Goal: Transaction & Acquisition: Purchase product/service

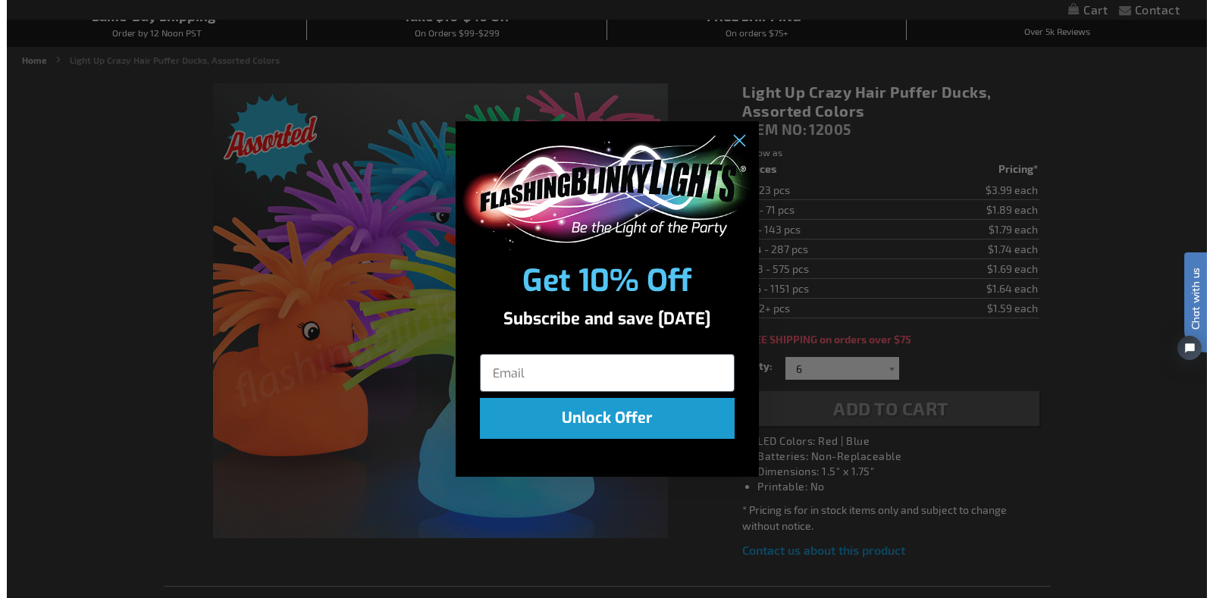
scroll to position [153, 0]
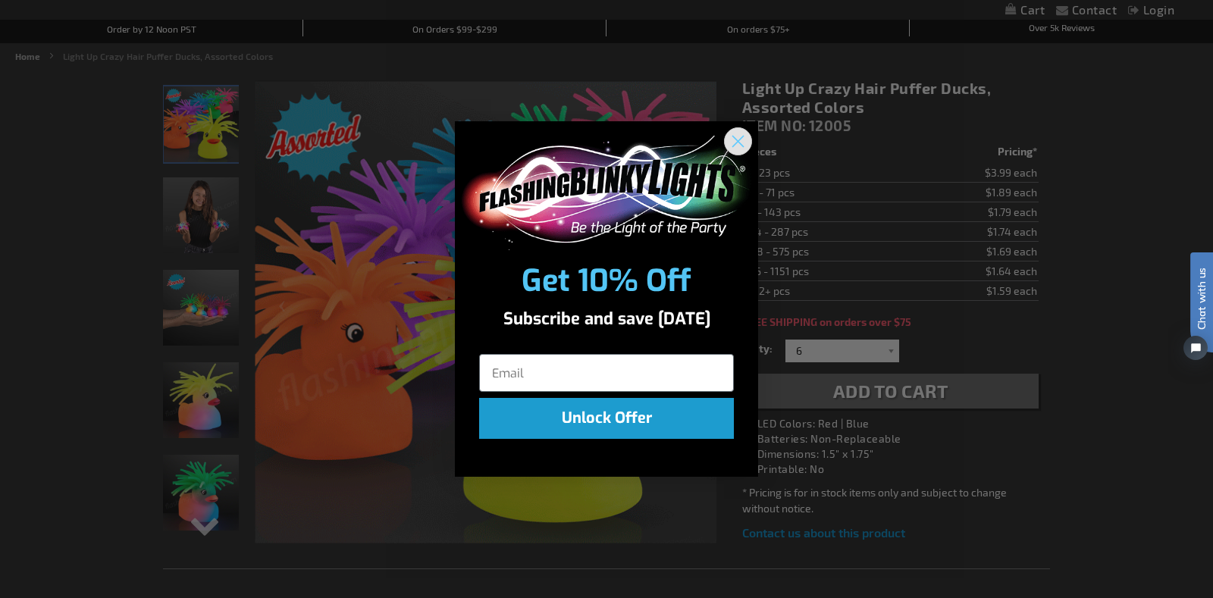
click at [735, 143] on circle "Close dialog" at bounding box center [737, 141] width 25 height 25
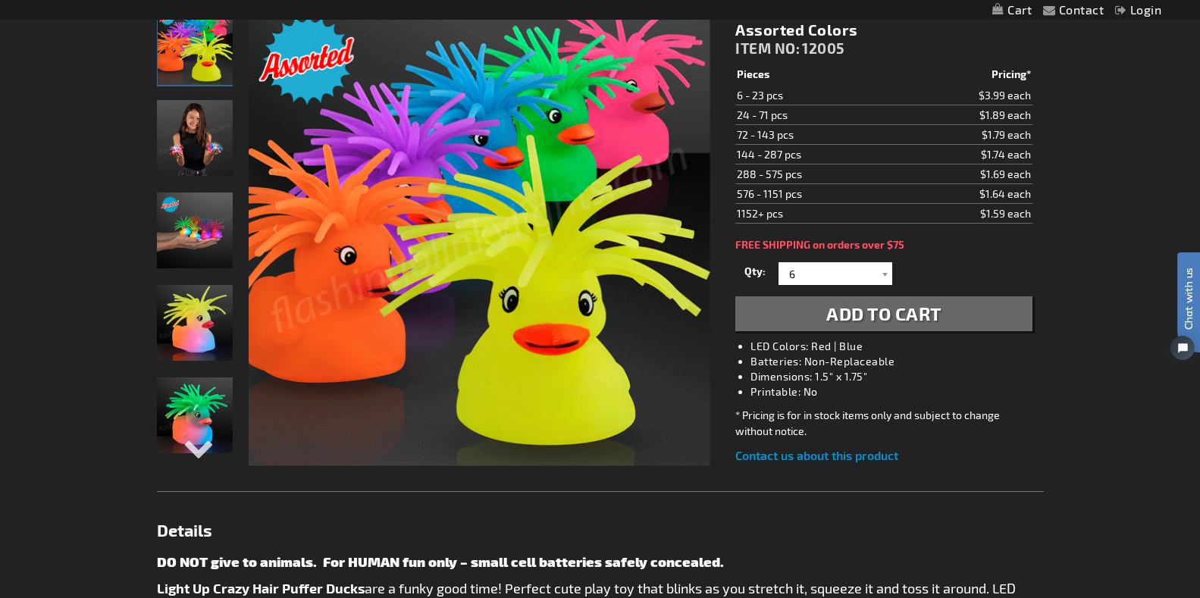
scroll to position [227, 0]
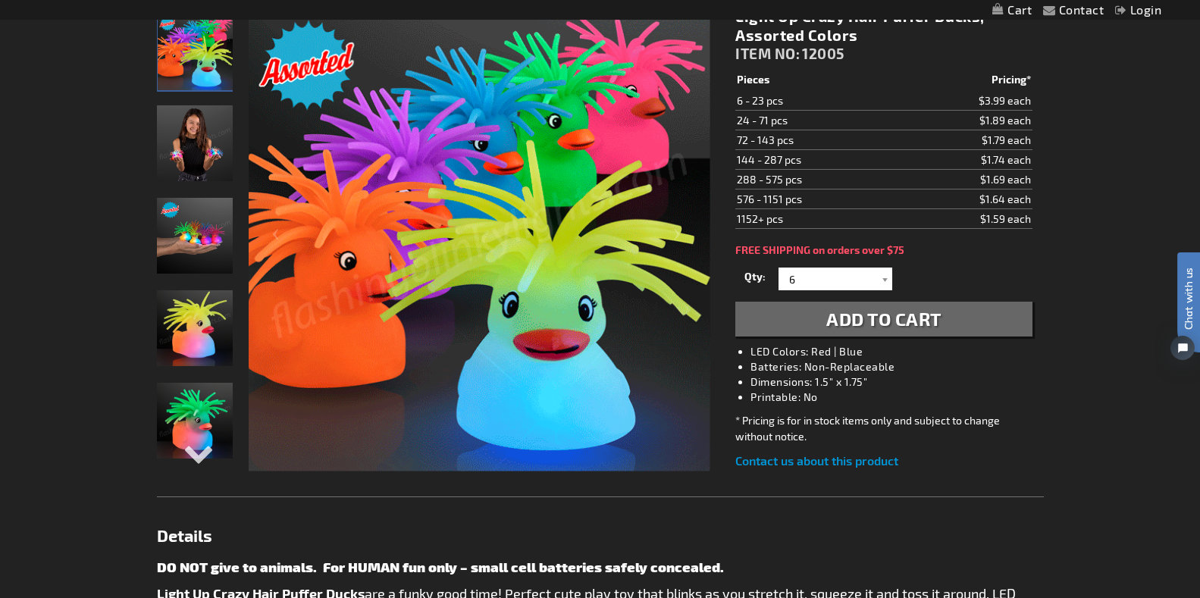
click at [902, 315] on span "Add to Cart" at bounding box center [883, 319] width 115 height 22
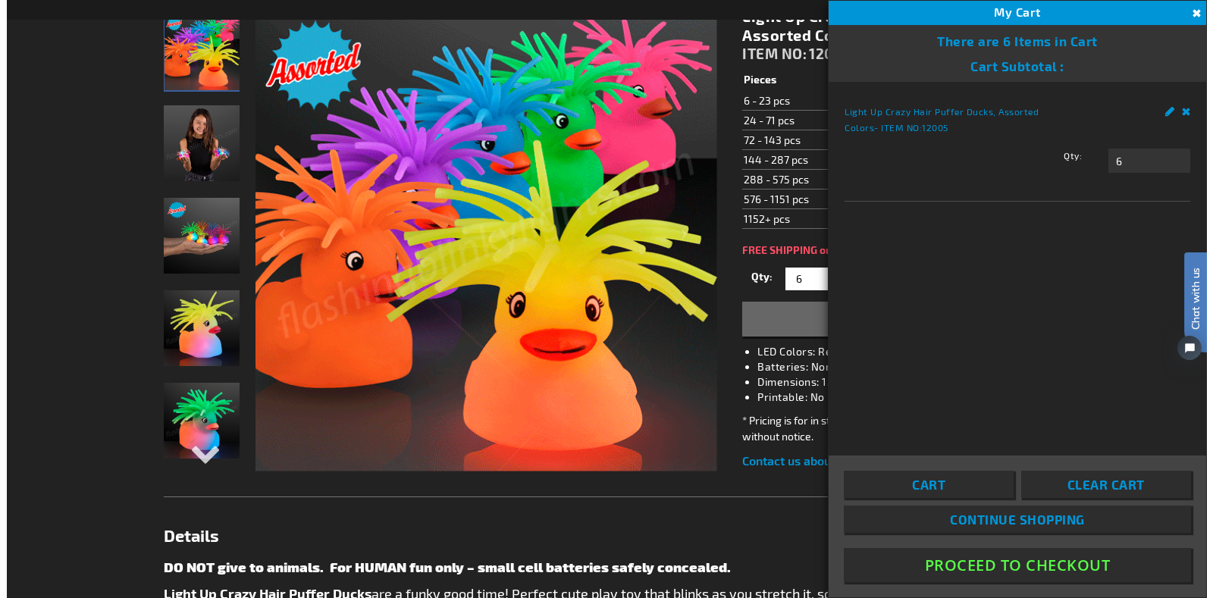
scroll to position [263, 0]
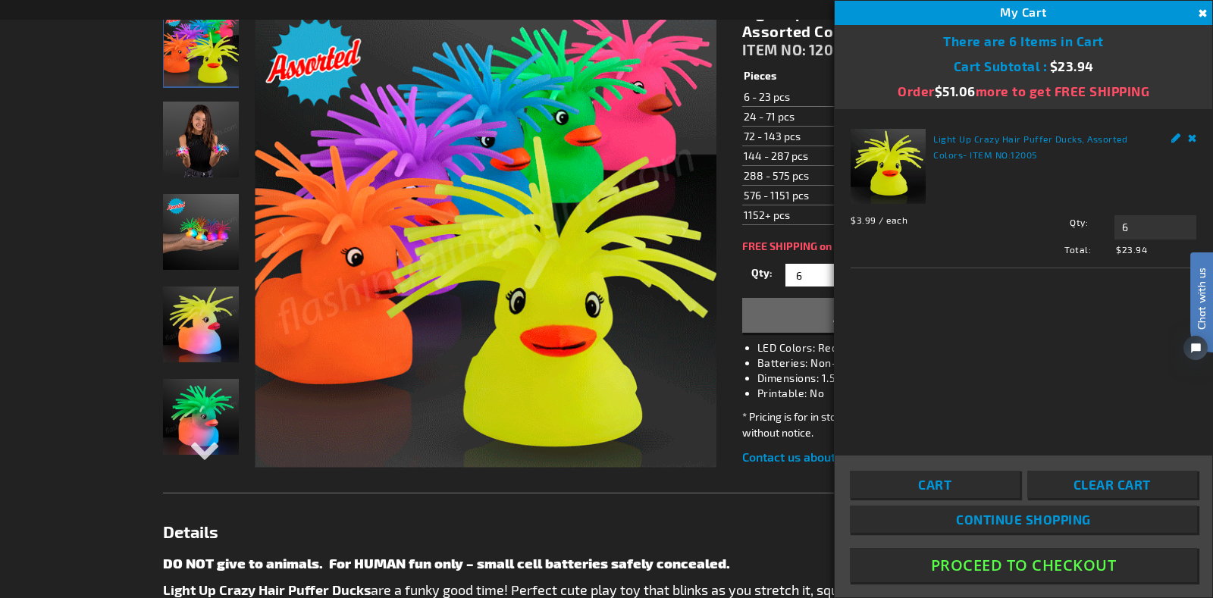
click at [1199, 11] on button "Close" at bounding box center [1200, 13] width 17 height 17
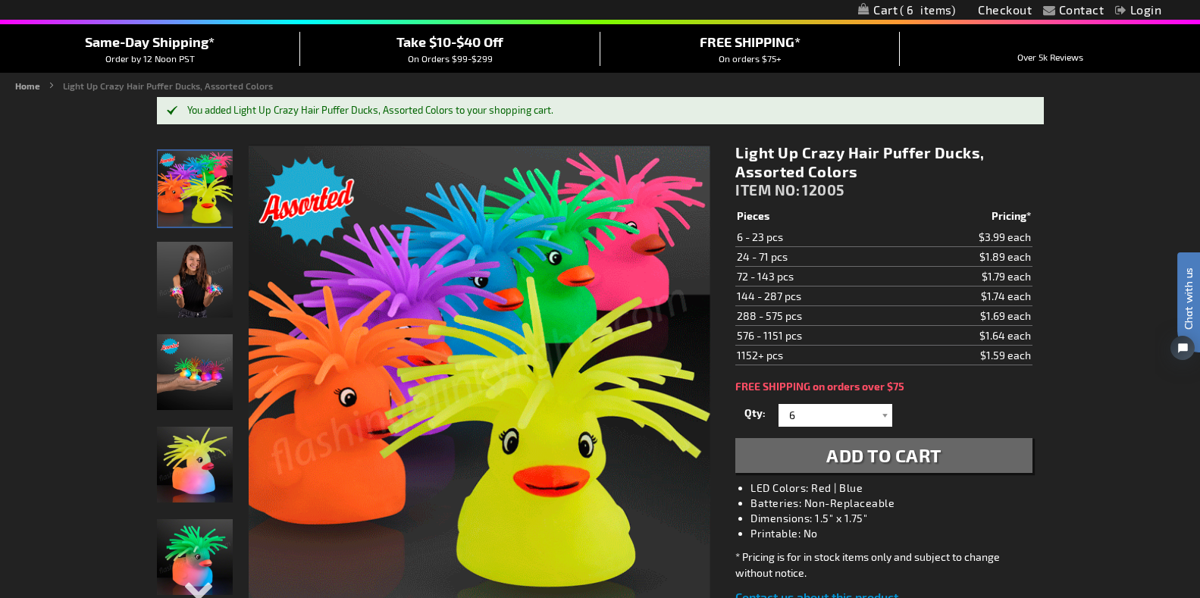
scroll to position [0, 0]
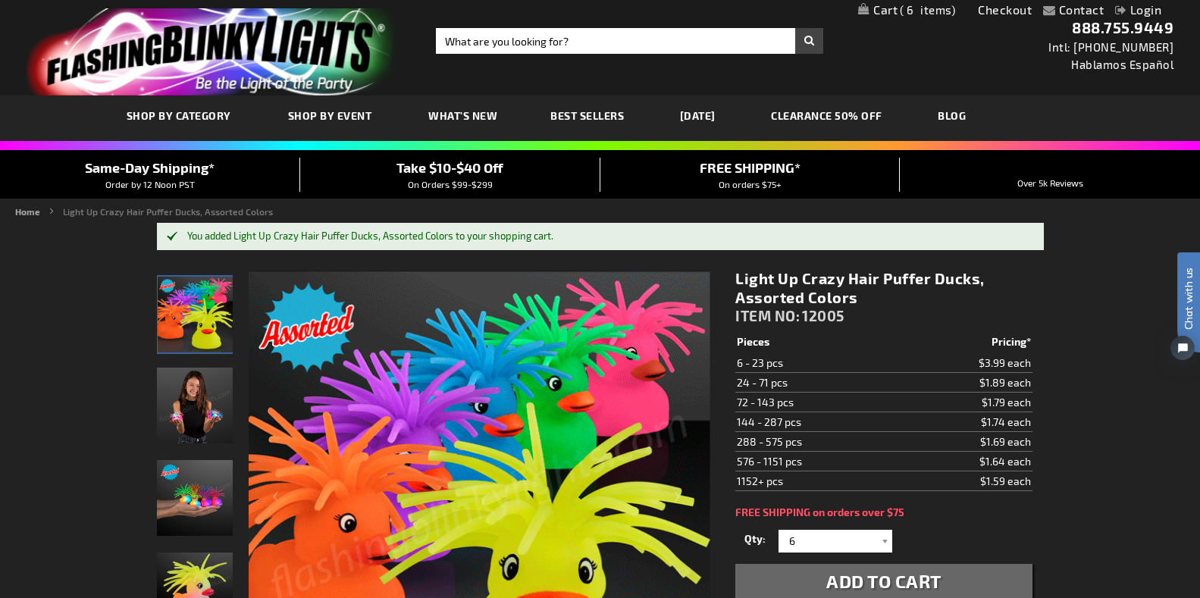
click at [706, 110] on link "[DATE]" at bounding box center [698, 115] width 58 height 51
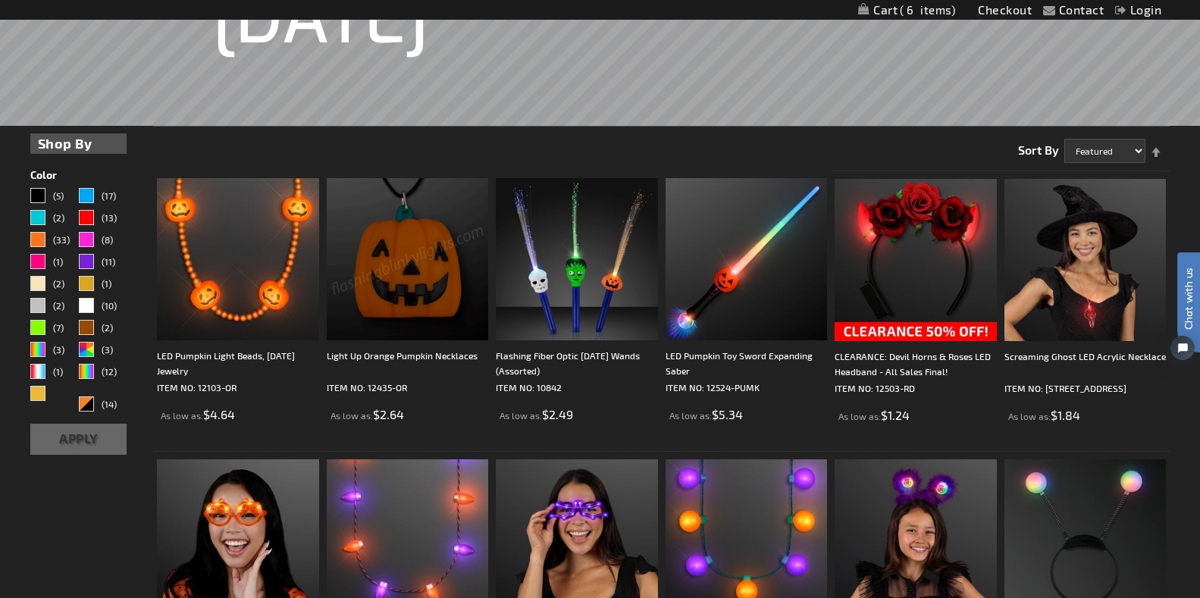
click at [415, 276] on img at bounding box center [408, 259] width 162 height 162
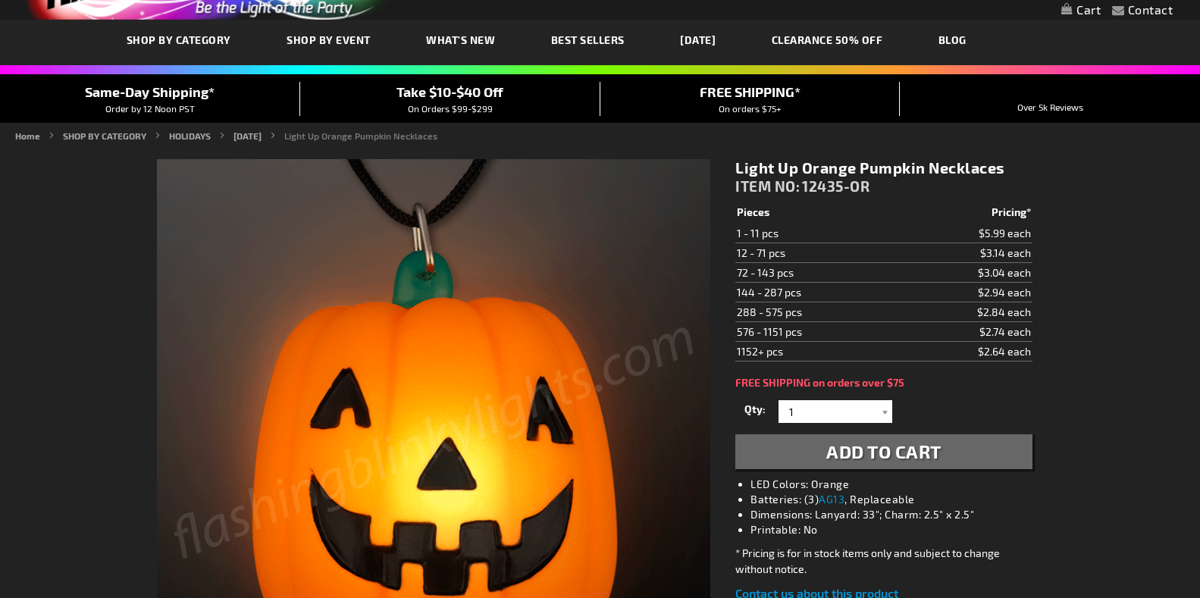
scroll to position [152, 0]
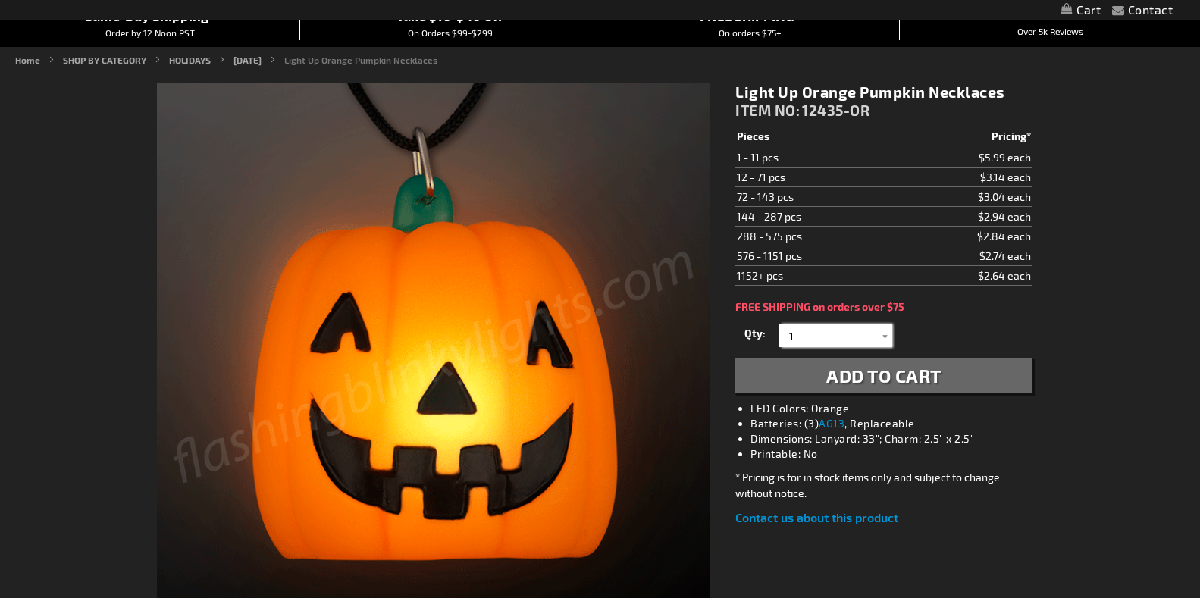
click at [803, 329] on input "1" at bounding box center [837, 335] width 110 height 23
